Goal: Information Seeking & Learning: Check status

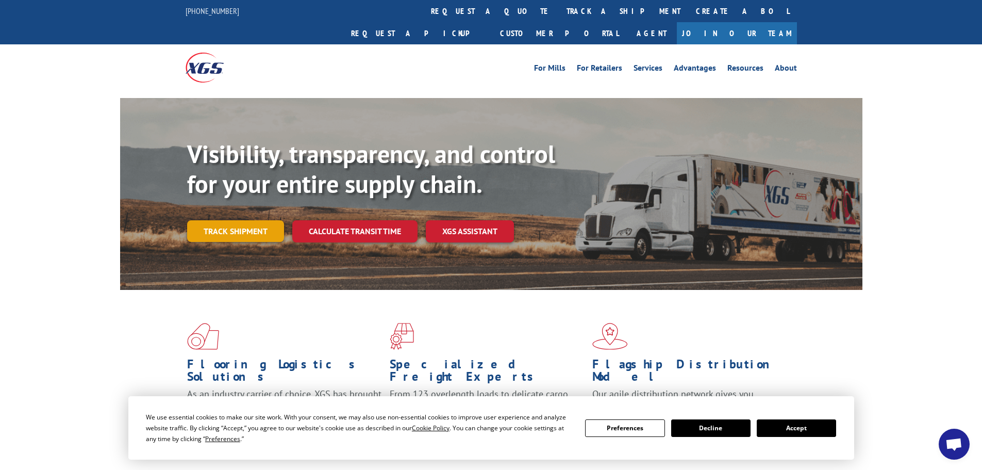
click at [259, 220] on link "Track shipment" at bounding box center [235, 231] width 97 height 22
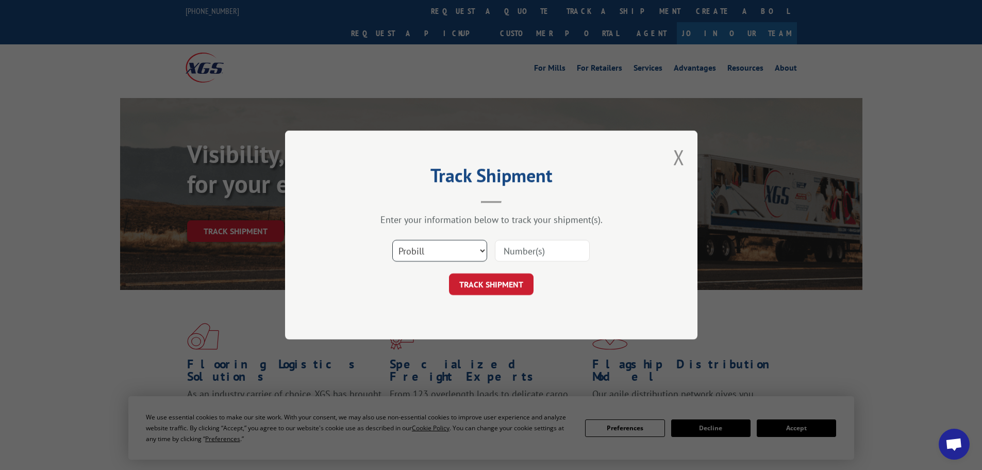
click at [411, 248] on select "Select category... Probill BOL PO" at bounding box center [439, 251] width 95 height 22
select select "bol"
click at [392, 240] on select "Select category... Probill BOL PO" at bounding box center [439, 251] width 95 height 22
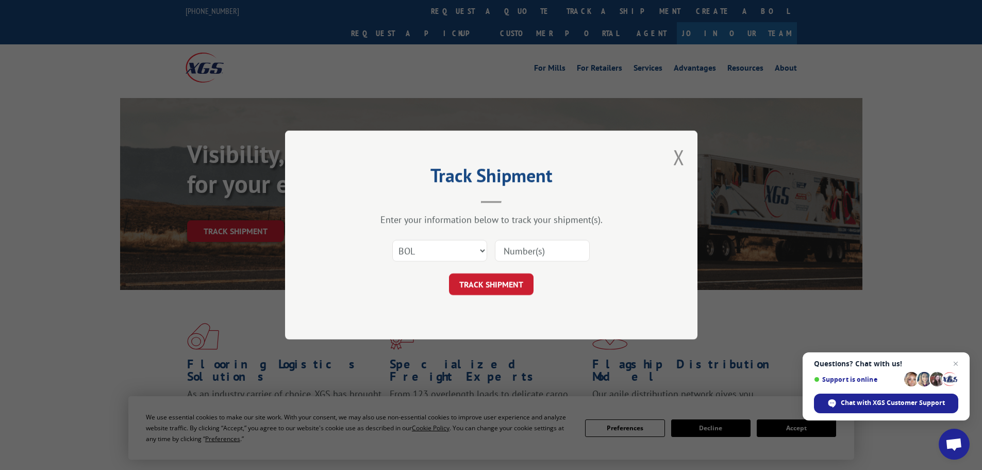
click at [486, 250] on input at bounding box center [542, 251] width 95 height 22
paste input "5538927"
type input "5538927"
click at [486, 287] on button "TRACK SHIPMENT" at bounding box center [491, 284] width 85 height 22
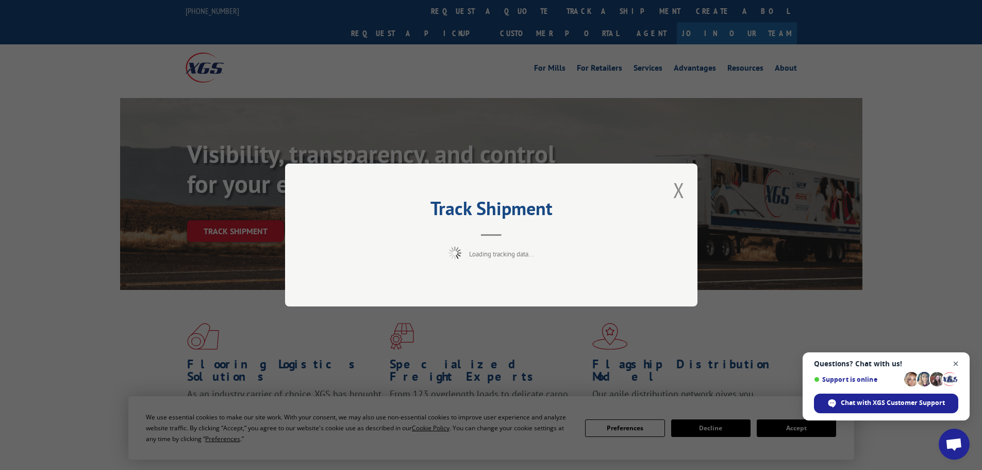
click at [486, 361] on span "Open chat" at bounding box center [955, 363] width 13 height 13
